Goal: Check status: Check status

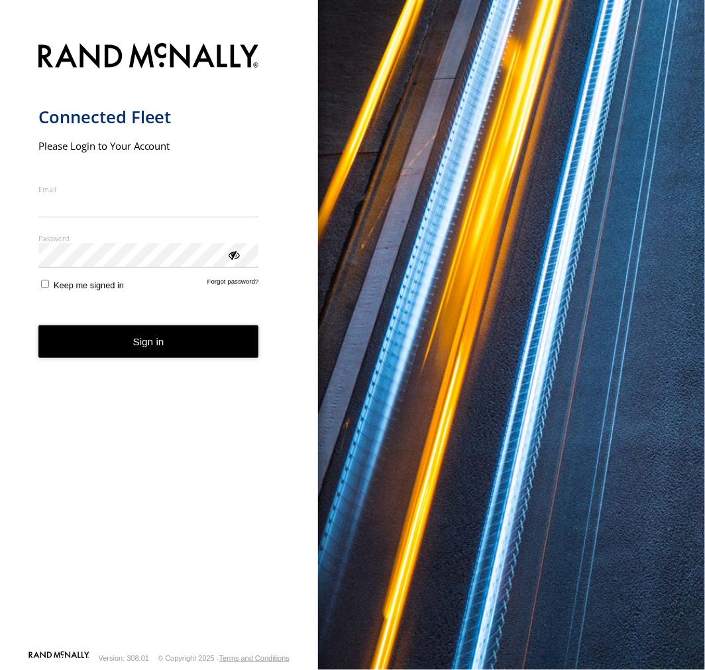
type input "**********"
click at [169, 349] on button "Sign in" at bounding box center [148, 341] width 221 height 32
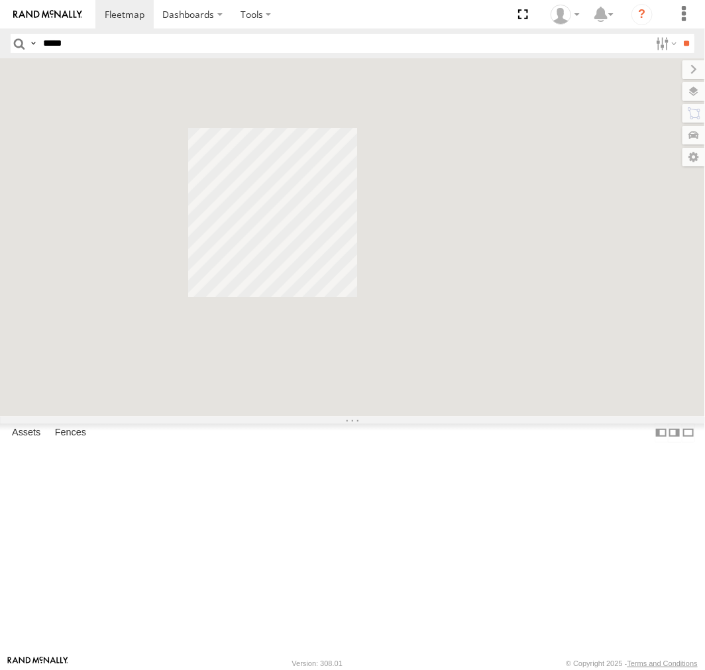
type input "*****"
click at [679, 34] on input "**" at bounding box center [686, 43] width 15 height 19
